Goal: Book appointment/travel/reservation

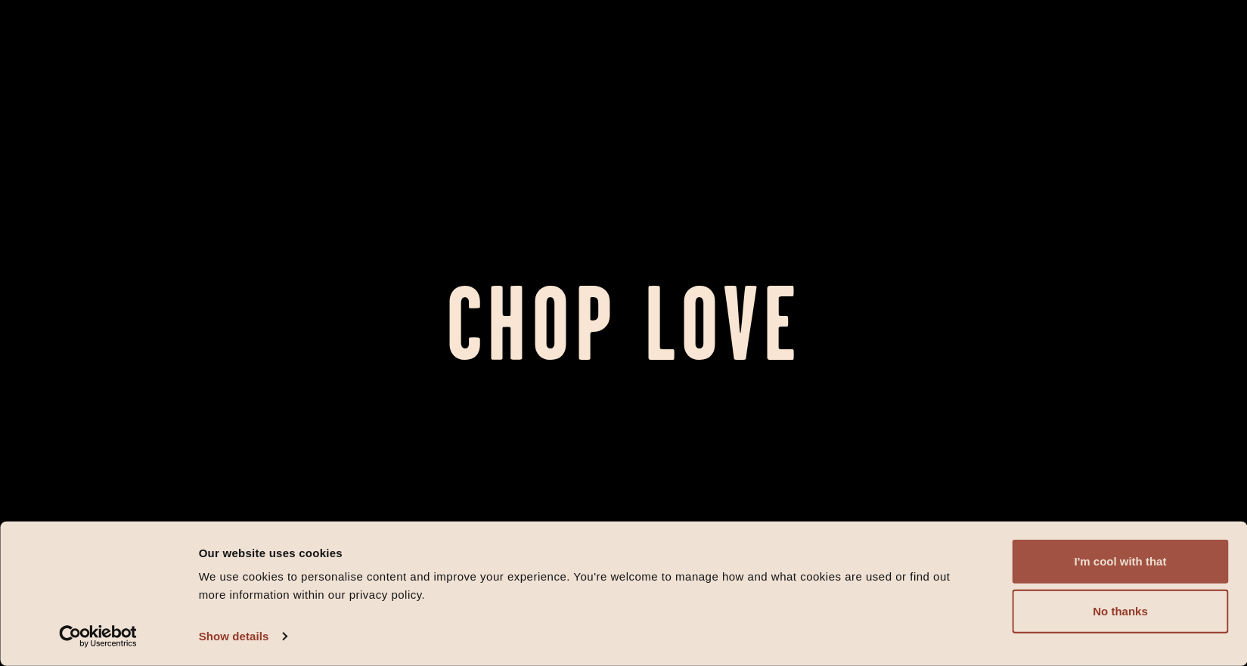
click at [1081, 550] on button "I'm cool with that" at bounding box center [1121, 562] width 216 height 44
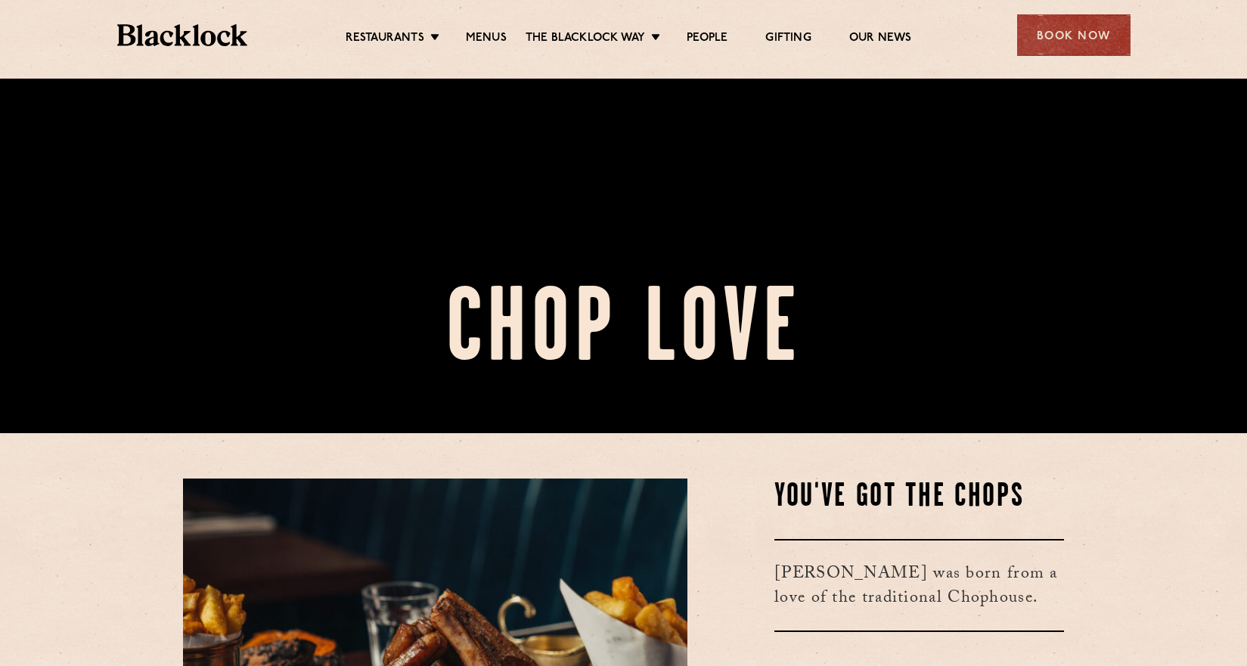
scroll to position [293, 0]
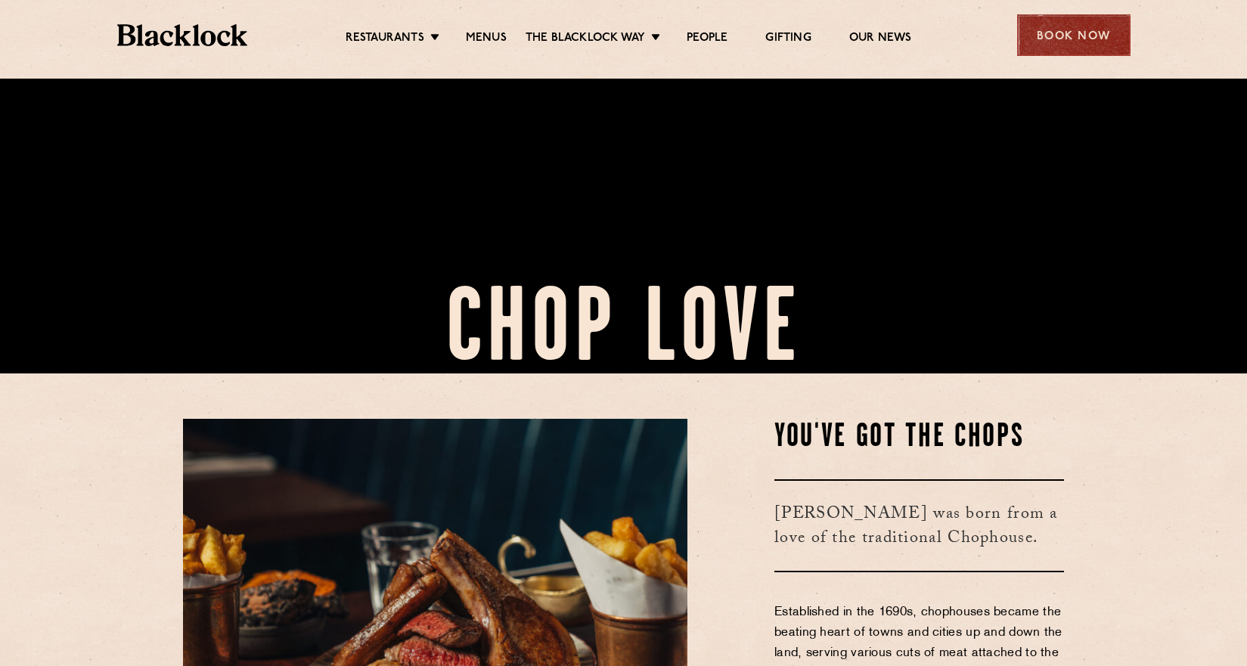
click at [1020, 51] on div "Book Now" at bounding box center [1073, 35] width 113 height 42
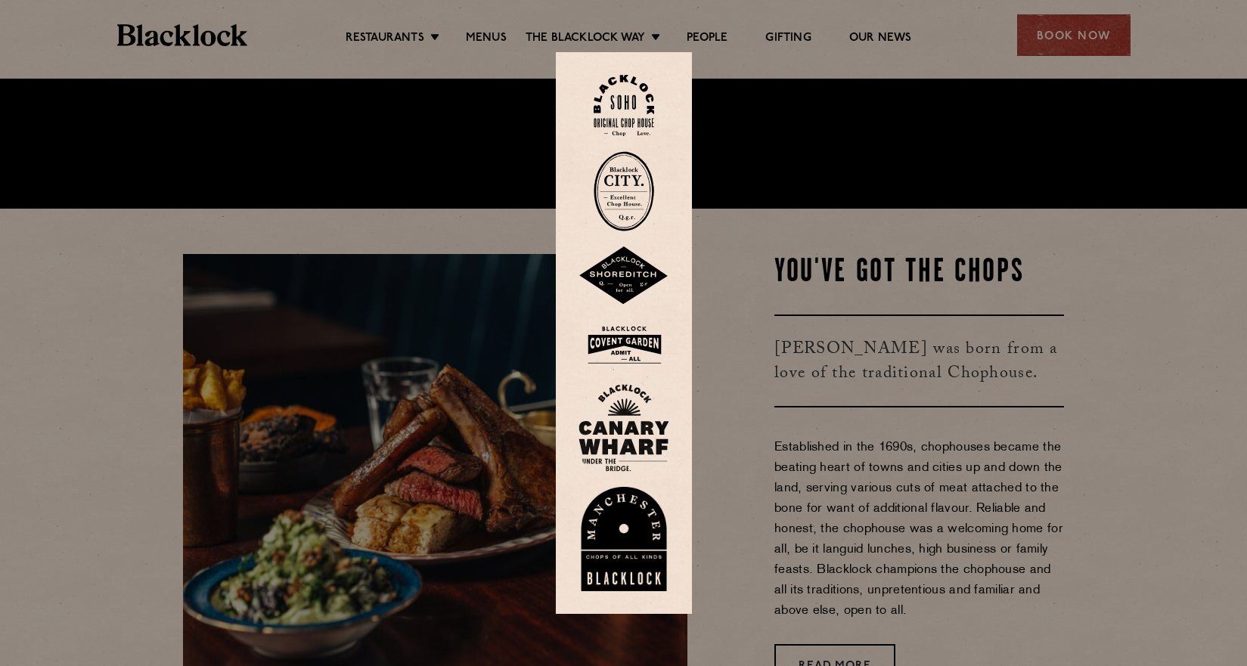
scroll to position [523, 0]
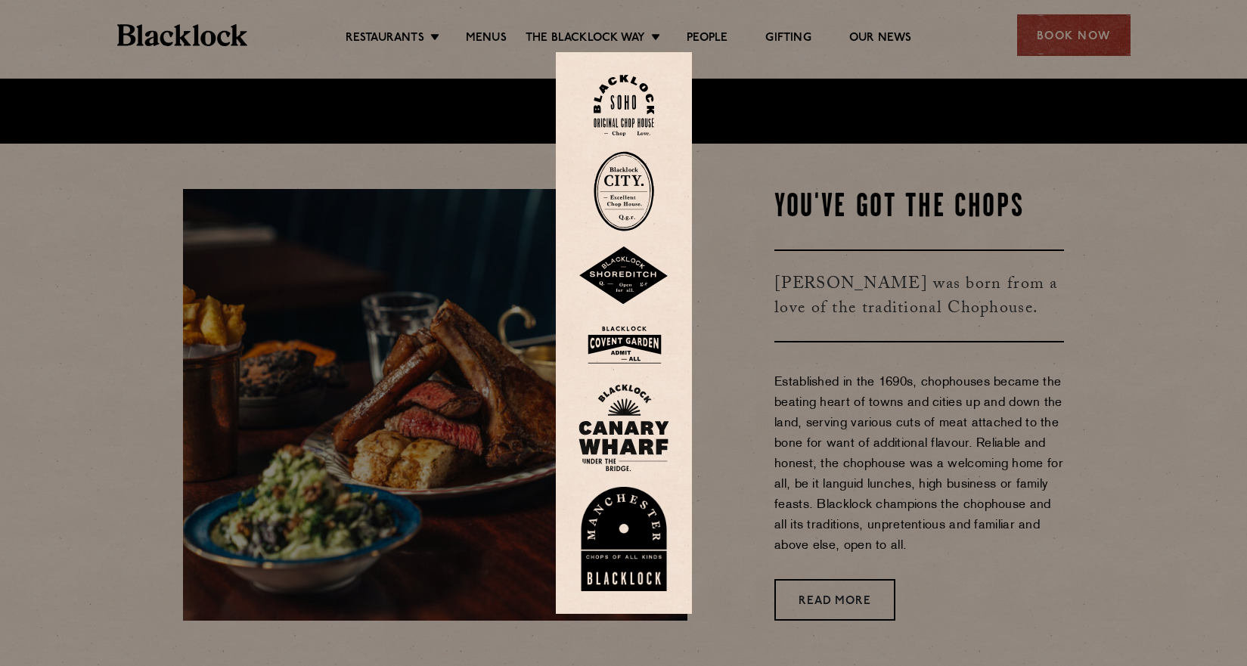
click at [647, 534] on img at bounding box center [624, 539] width 91 height 104
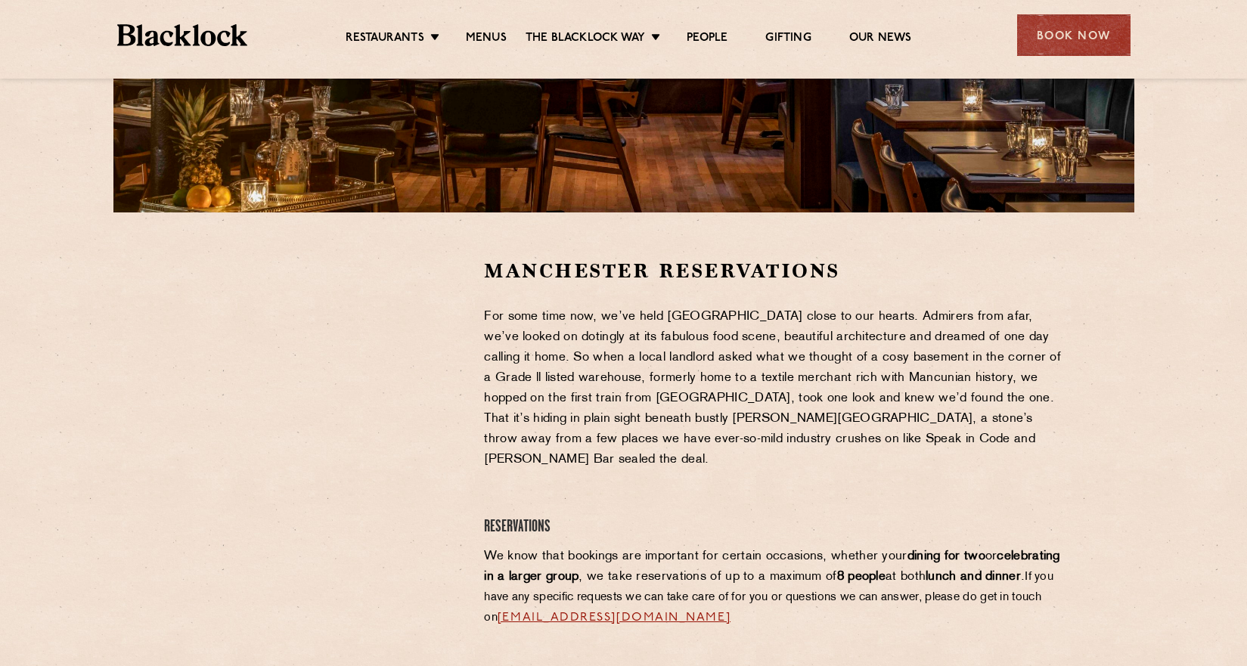
scroll to position [424, 0]
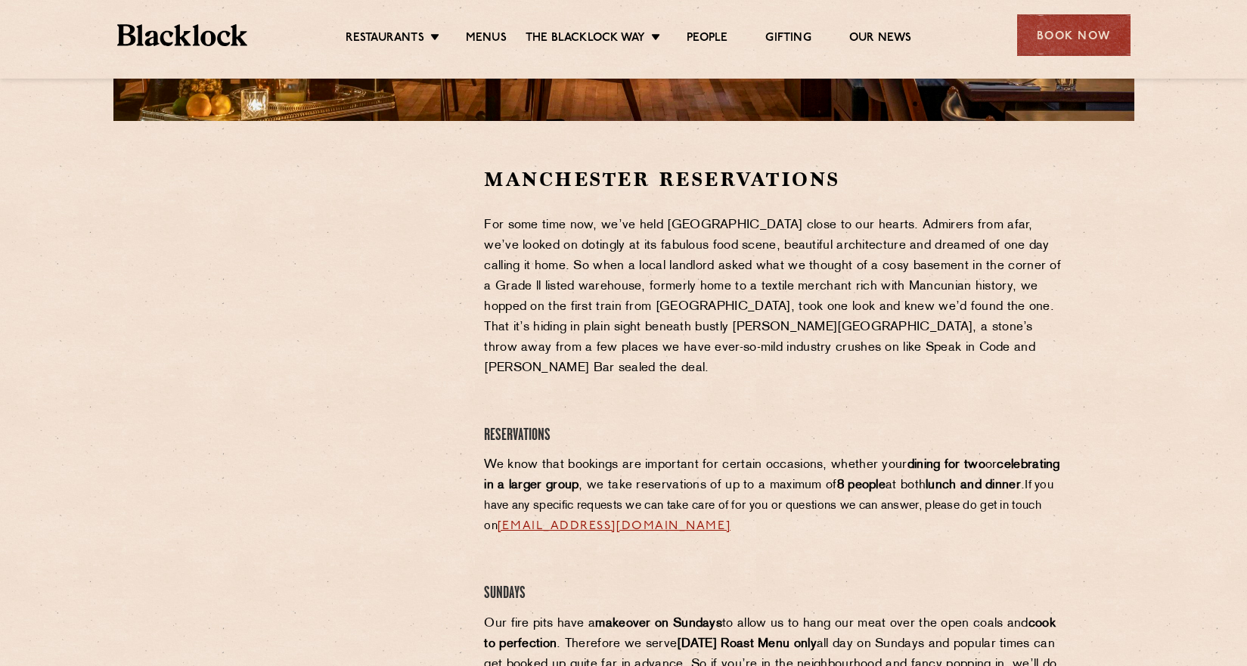
click at [675, 426] on h4 "Reservations" at bounding box center [774, 436] width 580 height 20
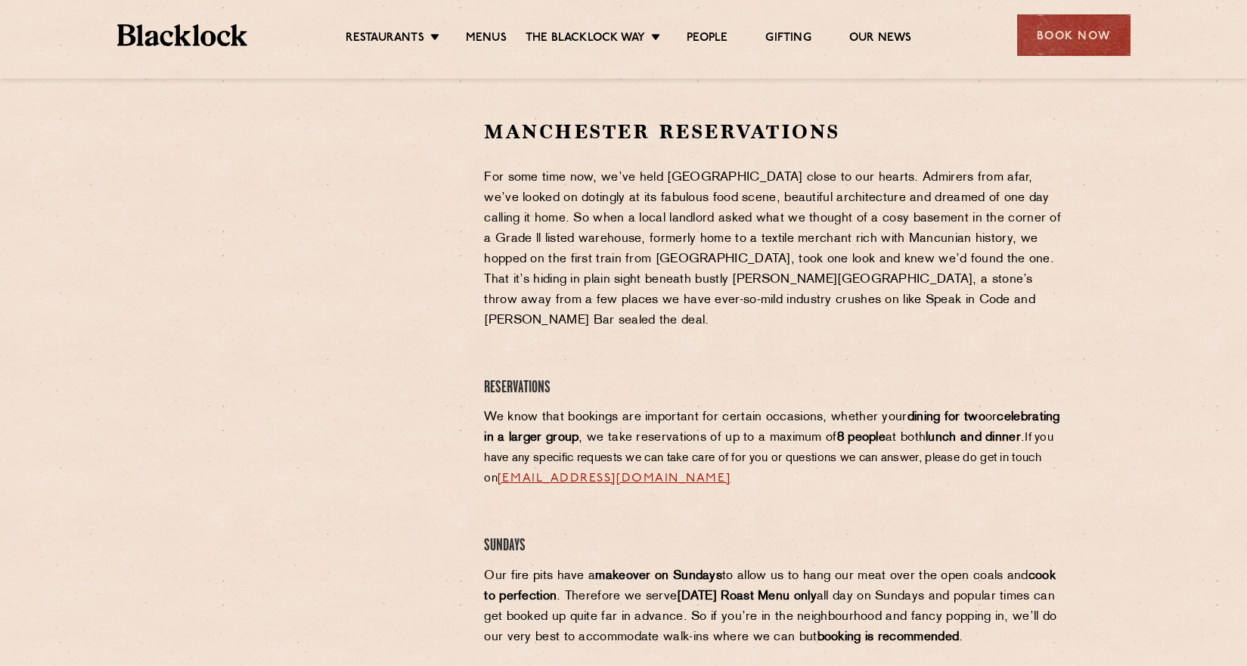
scroll to position [508, 0]
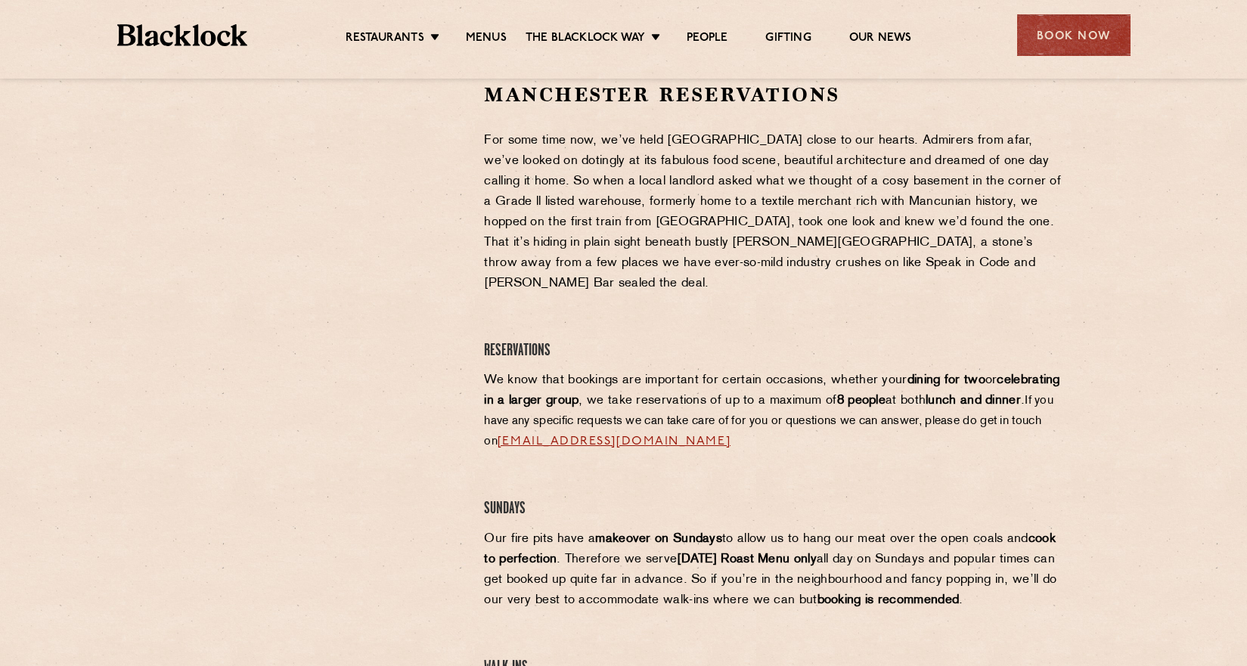
click at [731, 436] on link "[EMAIL_ADDRESS][DOMAIN_NAME]" at bounding box center [614, 442] width 233 height 12
click at [69, 324] on section "Manchester Reservations For some time now, we’ve held Manchester close to our h…" at bounding box center [623, 529] width 1247 height 987
